Goal: Task Accomplishment & Management: Use online tool/utility

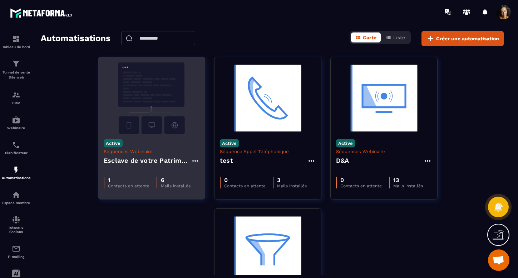
click at [181, 160] on h4 "Esclave de votre Patrimoine - Copy" at bounding box center [147, 161] width 87 height 10
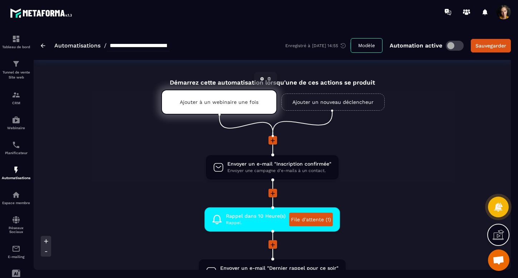
click at [241, 105] on div "Ajouter à un webinaire une fois" at bounding box center [219, 102] width 116 height 25
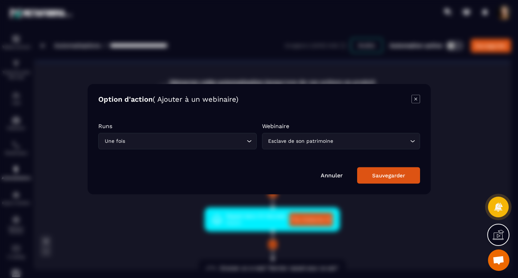
click at [338, 173] on link "Annuler" at bounding box center [331, 175] width 22 height 7
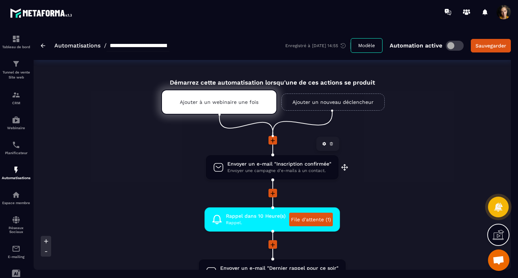
click at [293, 165] on span "Envoyer un e-mail "Inscription confirmée"" at bounding box center [279, 164] width 104 height 7
click at [324, 144] on icon at bounding box center [324, 144] width 4 height 4
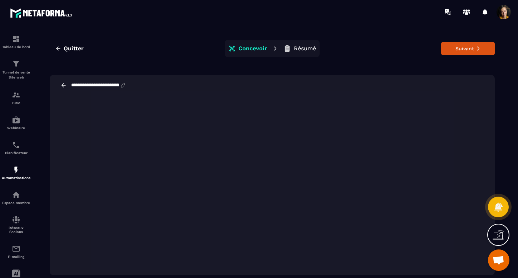
click at [307, 48] on p "Résumé" at bounding box center [305, 48] width 22 height 7
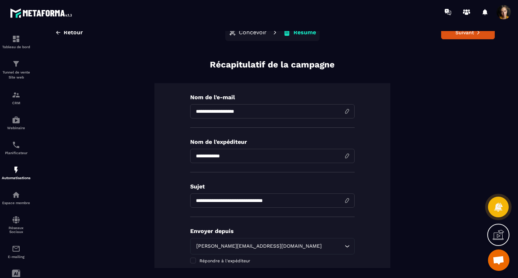
scroll to position [141, 0]
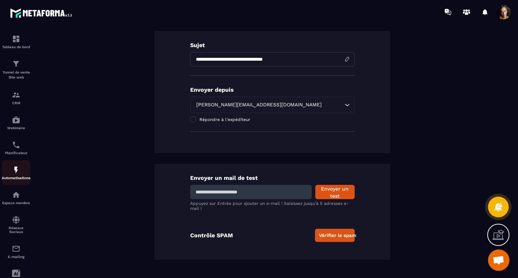
click at [16, 171] on img at bounding box center [16, 170] width 9 height 9
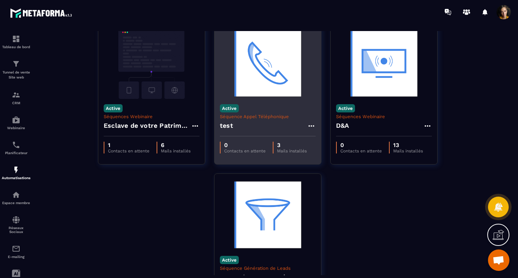
scroll to position [23, 0]
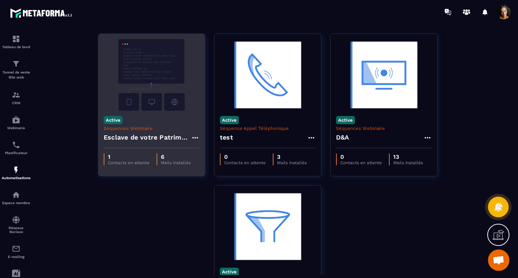
click at [141, 138] on h4 "Esclave de votre Patrimoine - Copy" at bounding box center [147, 138] width 87 height 10
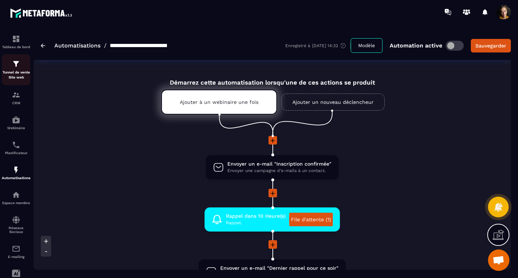
click at [15, 68] on img at bounding box center [16, 64] width 9 height 9
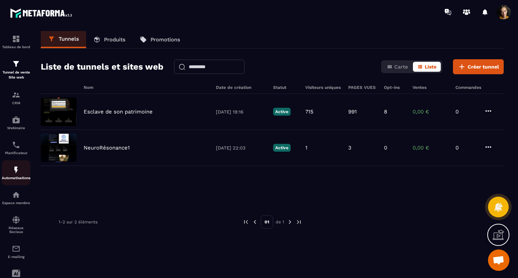
click at [16, 171] on img at bounding box center [16, 170] width 9 height 9
